Goal: Information Seeking & Learning: Learn about a topic

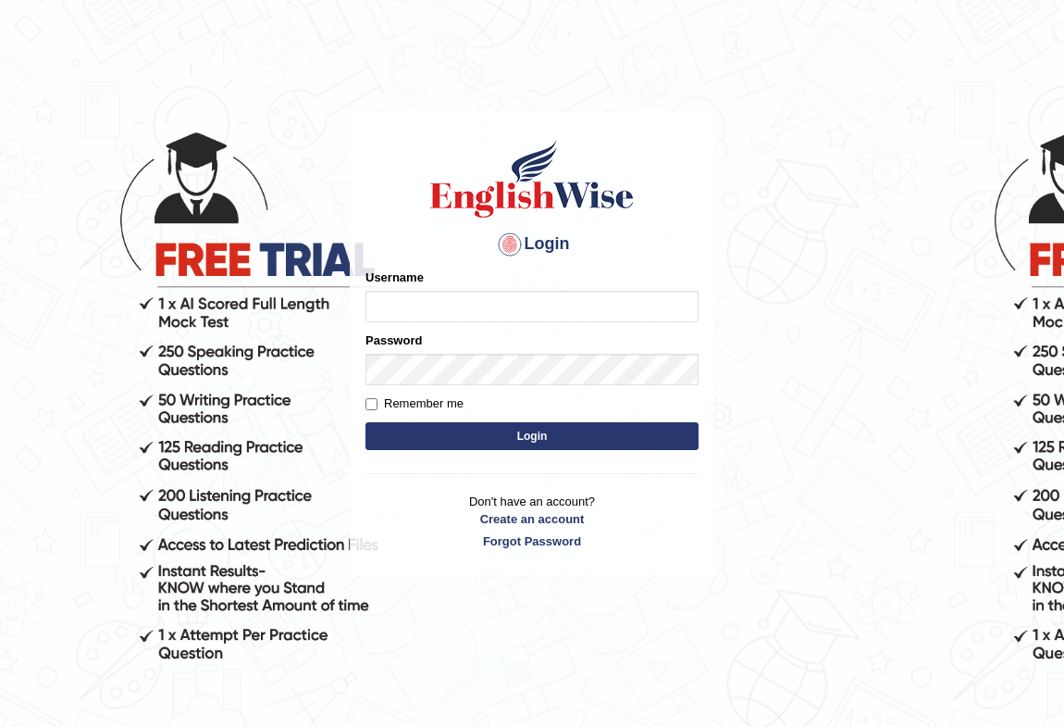
click at [453, 293] on input "Username" at bounding box center [532, 306] width 333 height 31
type input "s"
type input "Sandrag"
click at [484, 430] on button "Login" at bounding box center [532, 436] width 333 height 28
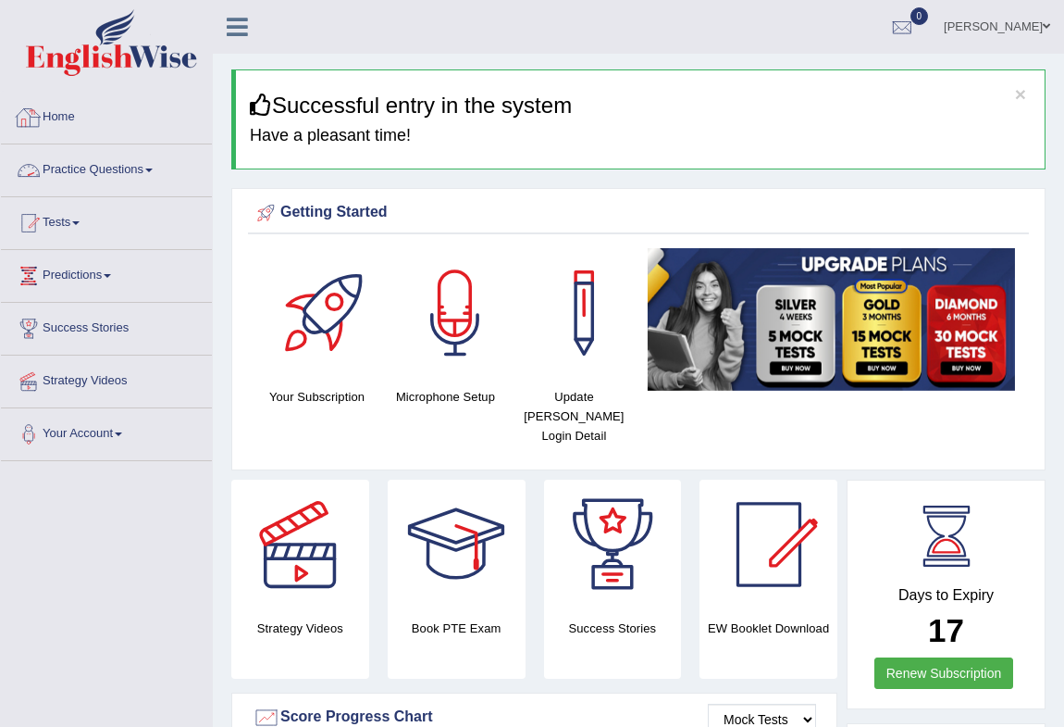
click at [103, 178] on link "Practice Questions" at bounding box center [106, 167] width 211 height 46
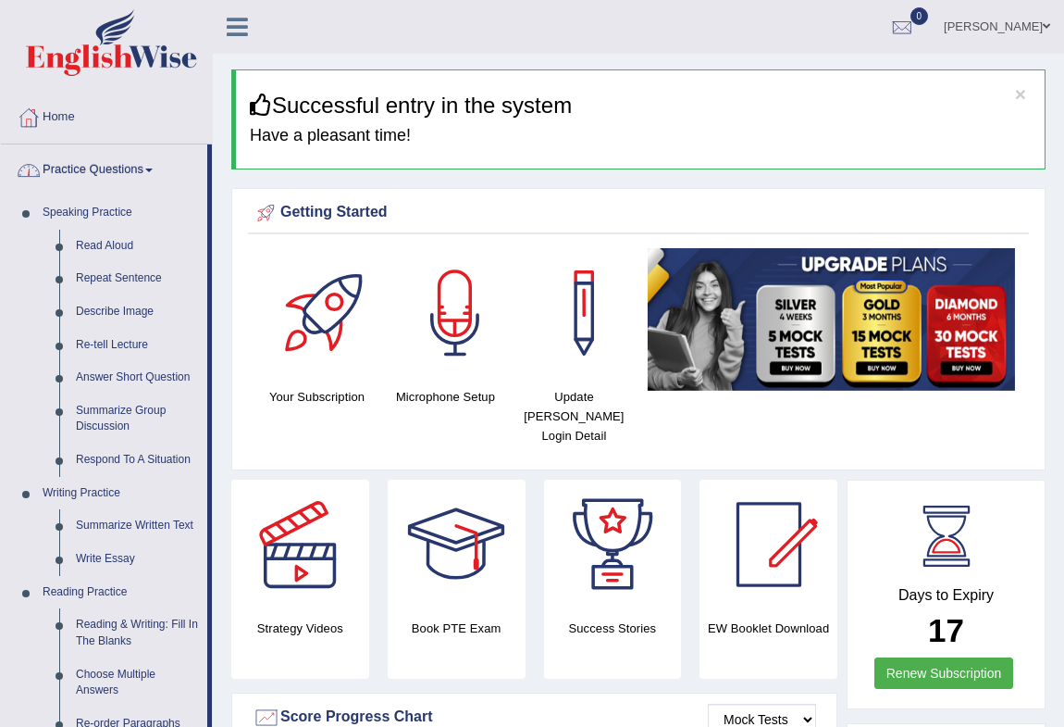
click at [116, 116] on link "Home" at bounding box center [106, 115] width 211 height 46
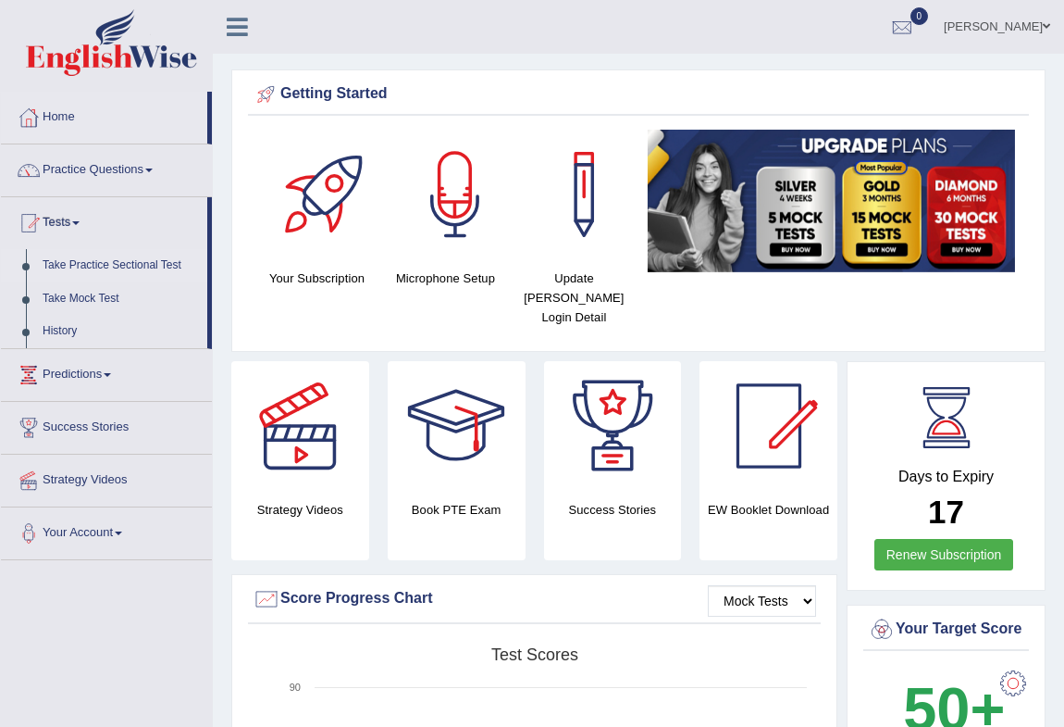
click at [101, 259] on link "Take Practice Sectional Test" at bounding box center [120, 265] width 173 height 33
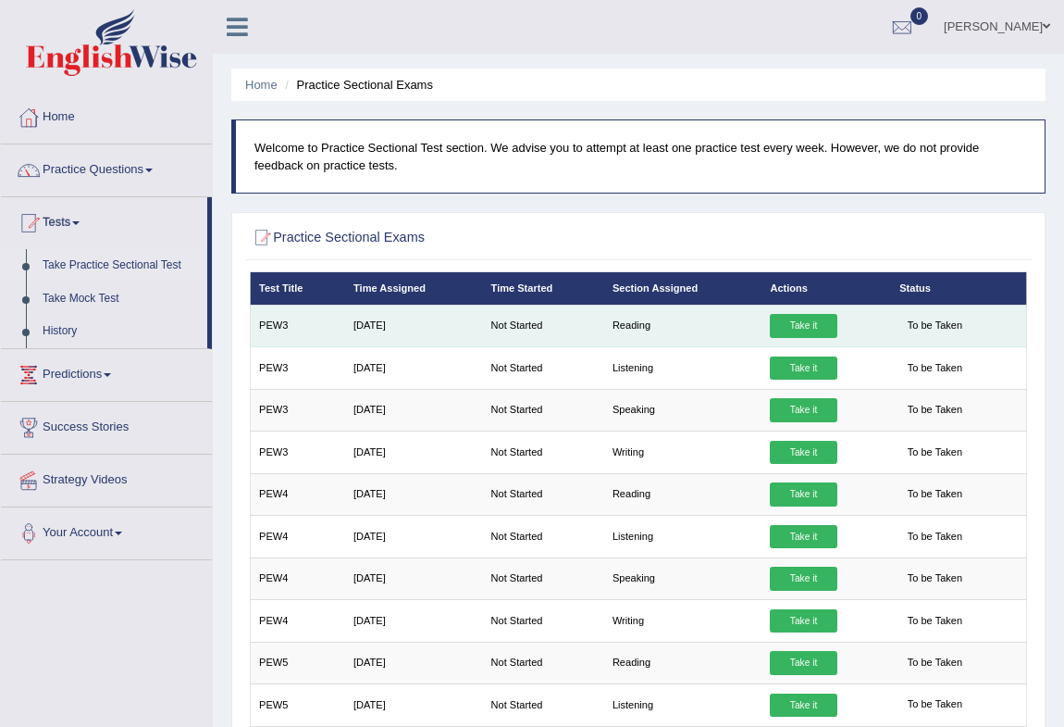
click at [812, 323] on link "Take it" at bounding box center [803, 326] width 67 height 24
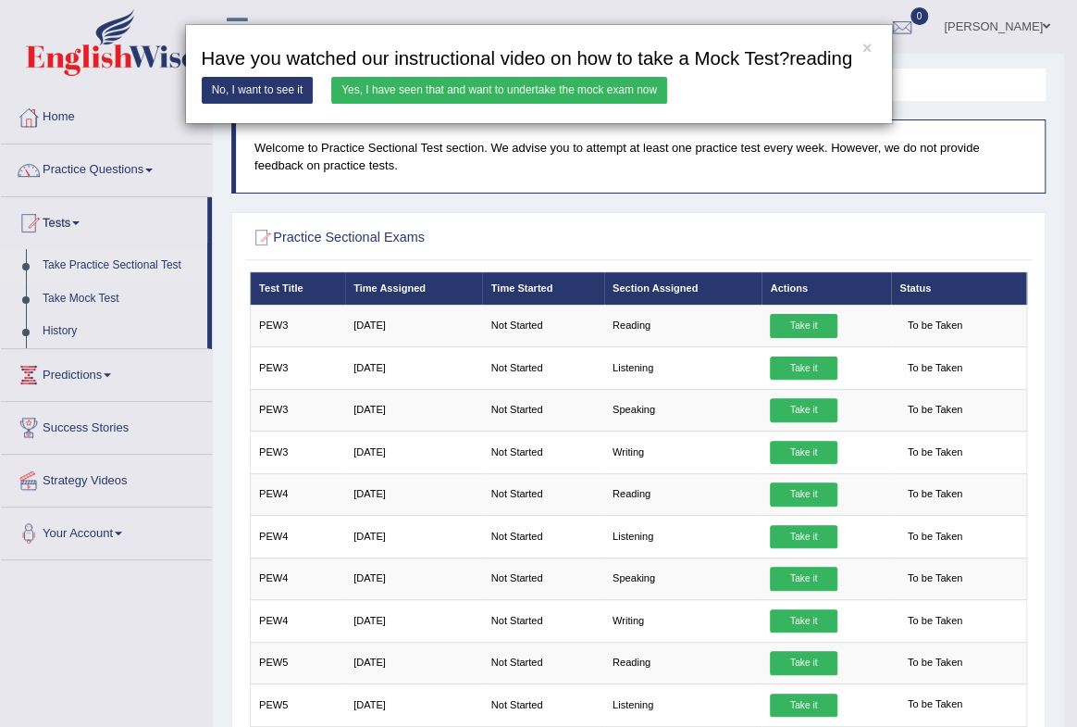
click at [537, 86] on link "Yes, I have seen that and want to undertake the mock exam now" at bounding box center [499, 90] width 336 height 27
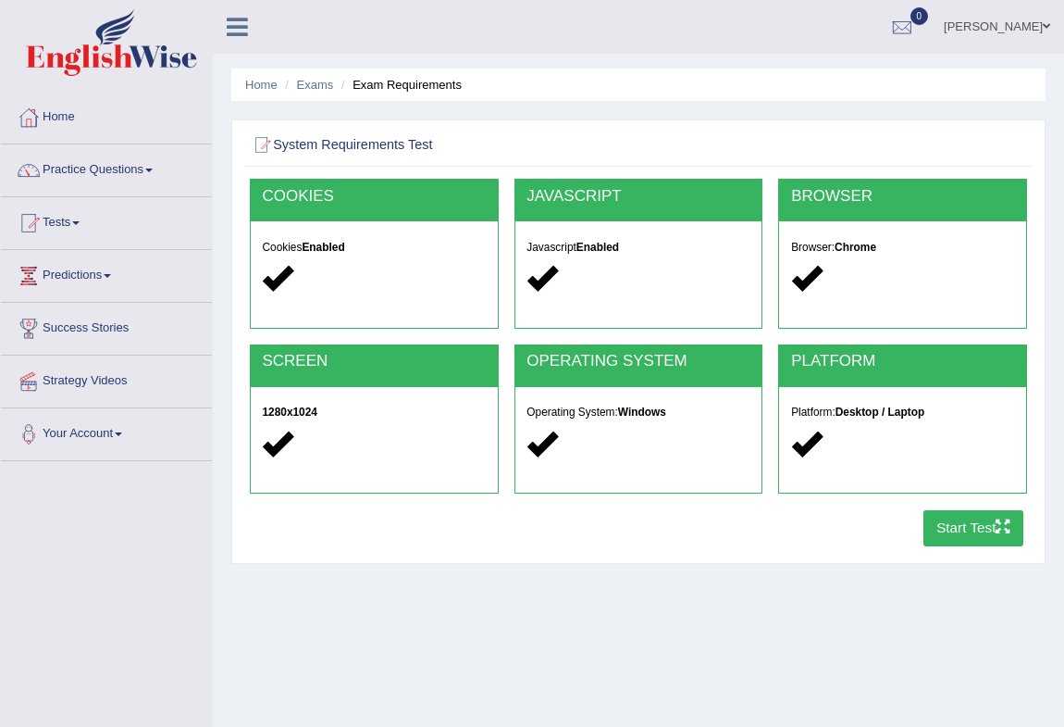
click at [952, 537] on button "Start Test" at bounding box center [974, 528] width 101 height 36
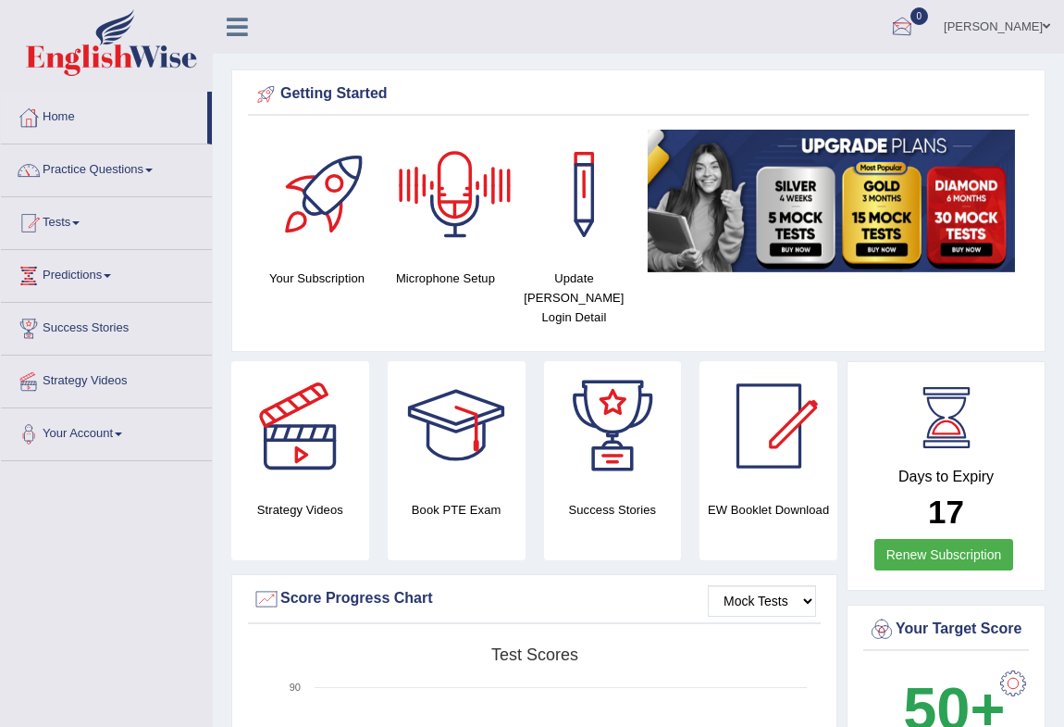
click at [916, 22] on div at bounding box center [903, 28] width 28 height 28
click at [930, 17] on link "0" at bounding box center [903, 24] width 56 height 48
click at [916, 20] on div at bounding box center [903, 28] width 28 height 28
click at [827, 78] on strong "See All Alerts" at bounding box center [785, 77] width 82 height 15
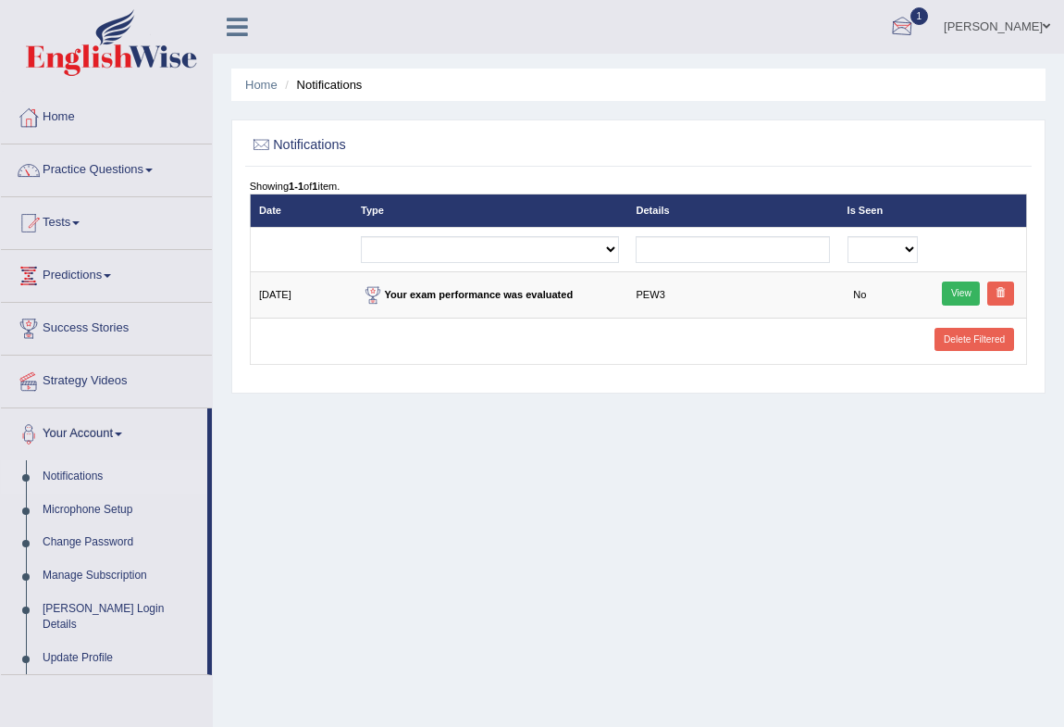
click at [916, 31] on div at bounding box center [903, 28] width 28 height 28
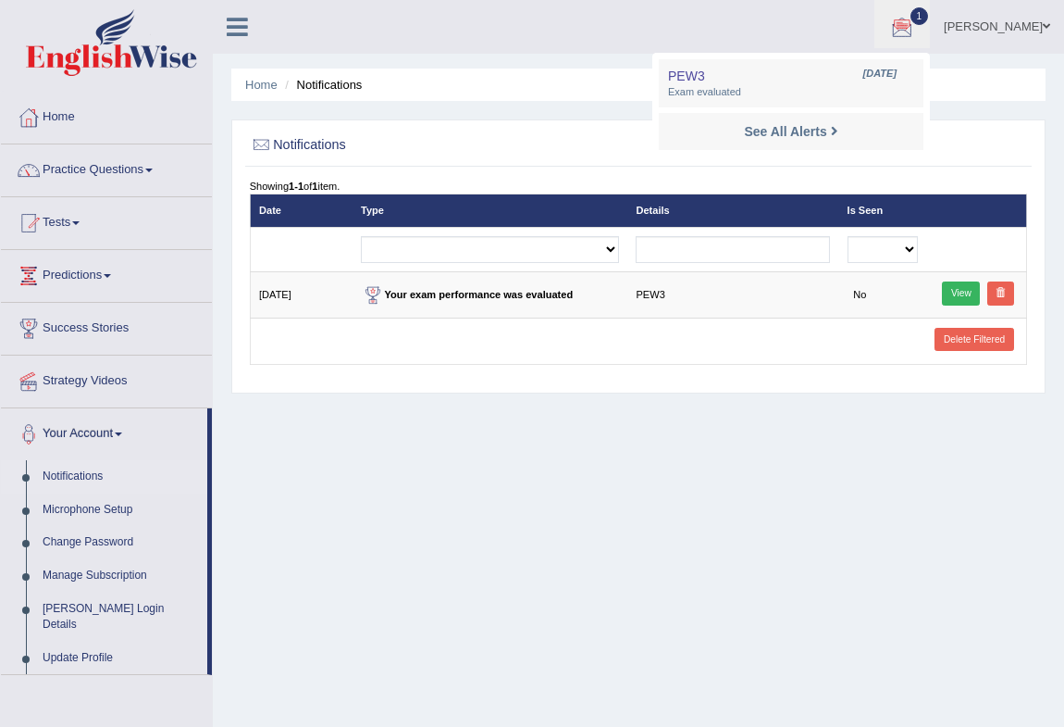
click at [929, 9] on span "1" at bounding box center [920, 16] width 19 height 18
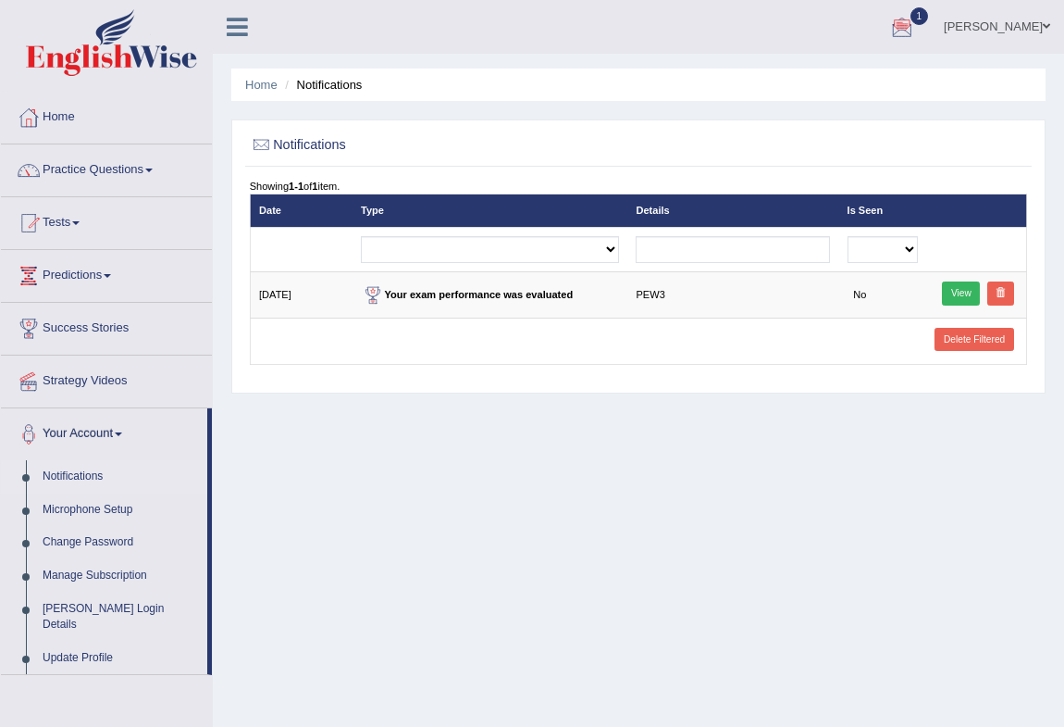
click at [929, 9] on span "1" at bounding box center [920, 16] width 19 height 18
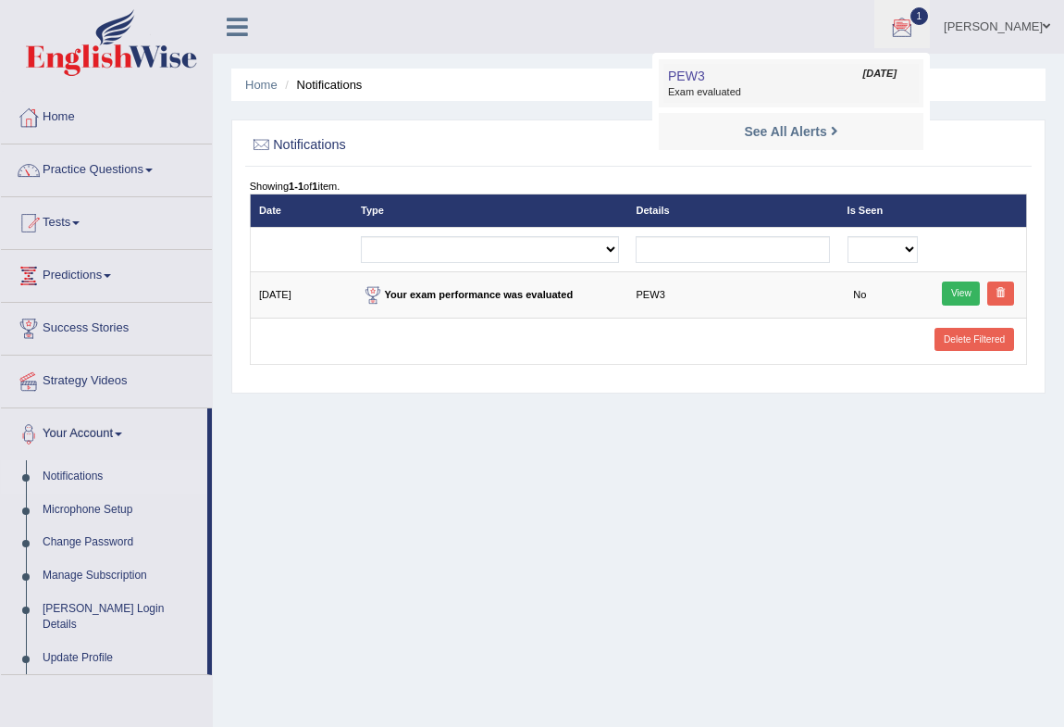
click at [744, 85] on span "Exam evaluated" at bounding box center [791, 92] width 246 height 15
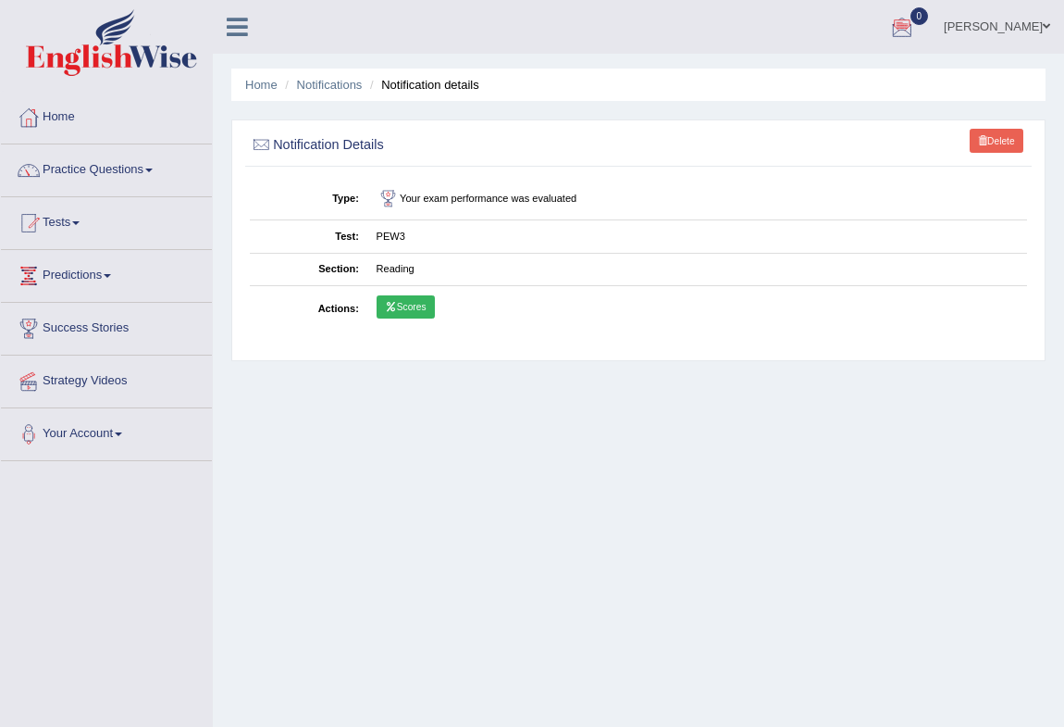
click at [403, 305] on link "Scores" at bounding box center [406, 307] width 58 height 24
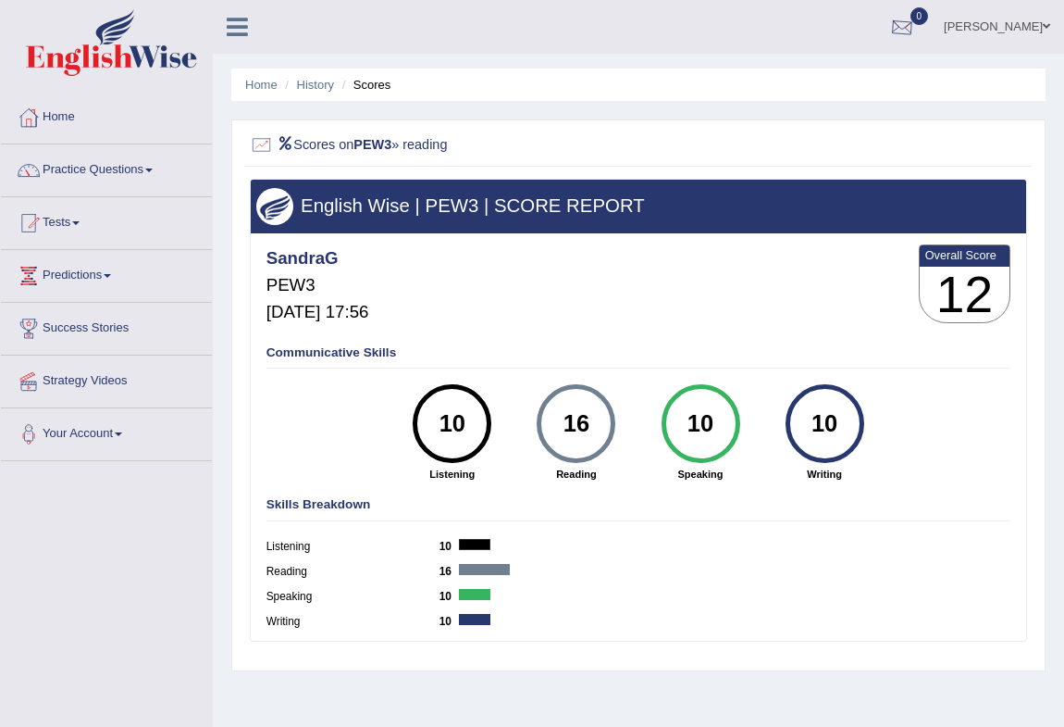
drag, startPoint x: 913, startPoint y: 24, endPoint x: 897, endPoint y: 29, distance: 16.4
click at [910, 24] on div at bounding box center [903, 28] width 28 height 28
click at [101, 166] on link "Practice Questions" at bounding box center [106, 167] width 211 height 46
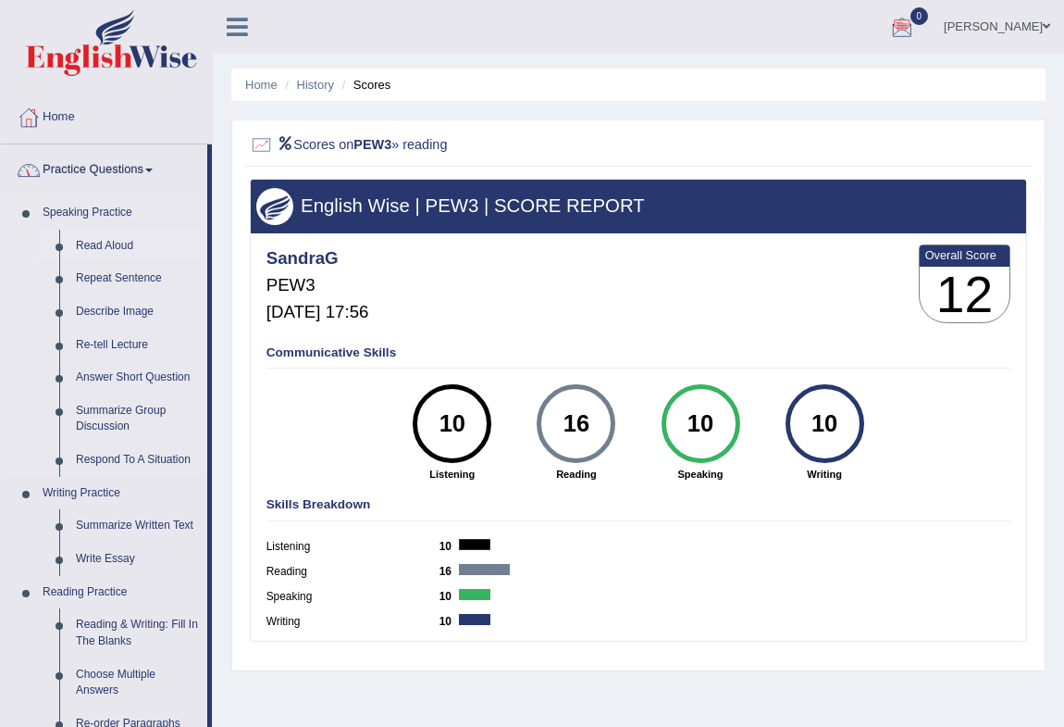
click at [101, 242] on link "Read Aloud" at bounding box center [138, 246] width 140 height 33
